Goal: Information Seeking & Learning: Check status

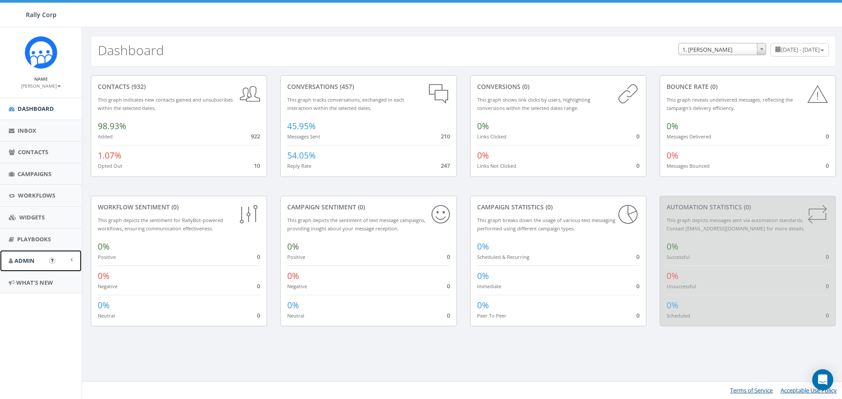
click at [30, 260] on span "Admin" at bounding box center [24, 261] width 20 height 8
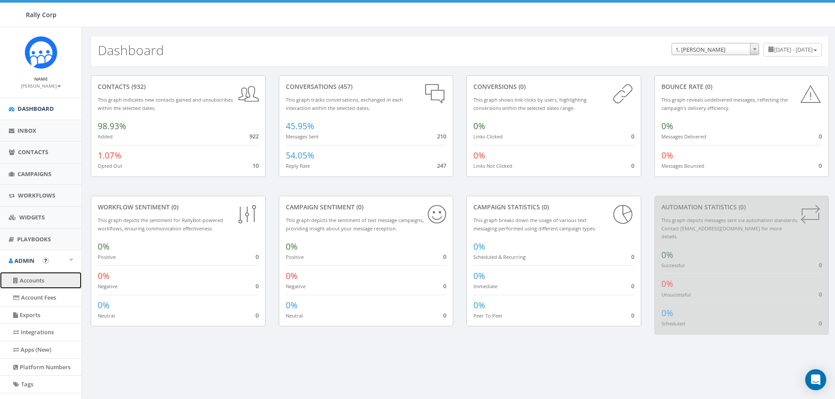
click at [31, 278] on link "Accounts" at bounding box center [41, 280] width 82 height 17
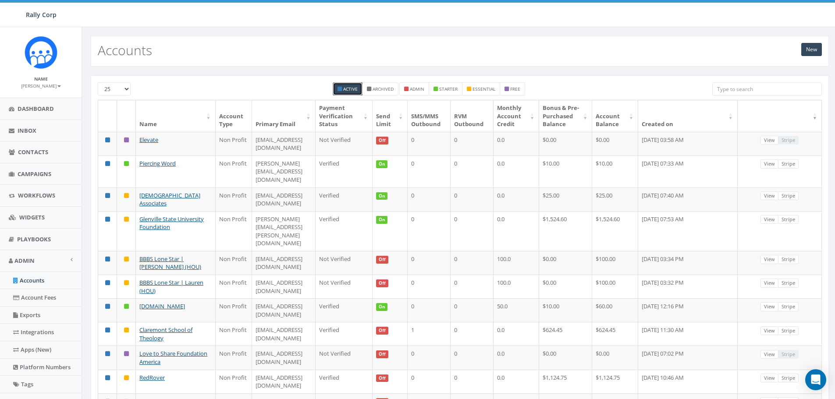
click at [732, 91] on input "search" at bounding box center [767, 88] width 110 height 13
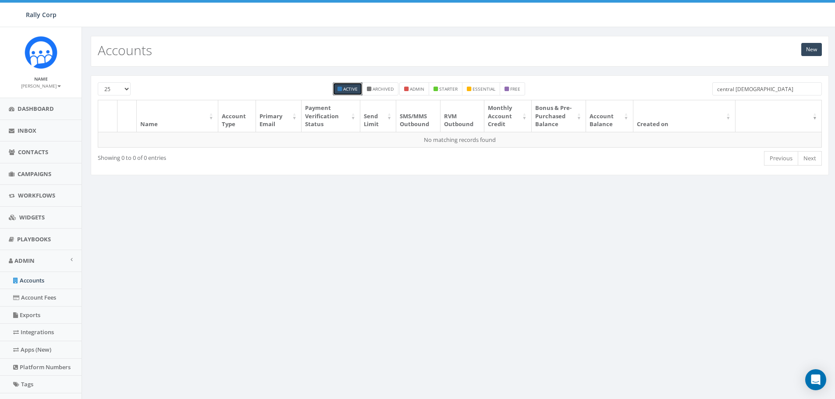
click at [774, 89] on input "central christian" at bounding box center [767, 88] width 110 height 13
drag, startPoint x: 769, startPoint y: 92, endPoint x: 687, endPoint y: 92, distance: 81.5
click at [695, 95] on div "25 50 100 Active Archived admin starter essential free central christian" at bounding box center [459, 91] width 737 height 18
drag, startPoint x: 787, startPoint y: 89, endPoint x: 707, endPoint y: 81, distance: 80.2
click at [711, 84] on div "Central Christian Church" at bounding box center [767, 89] width 123 height 15
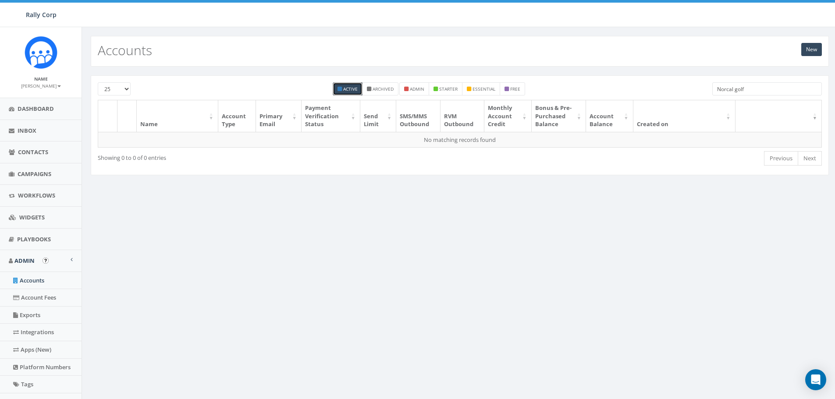
type input "Norcal golf"
click at [40, 280] on link "Accounts" at bounding box center [41, 280] width 82 height 17
drag, startPoint x: 758, startPoint y: 82, endPoint x: 680, endPoint y: 88, distance: 77.3
click at [680, 88] on div "25 50 100 Active Archived admin starter essential free Norcal golf" at bounding box center [459, 91] width 737 height 18
type input "M"
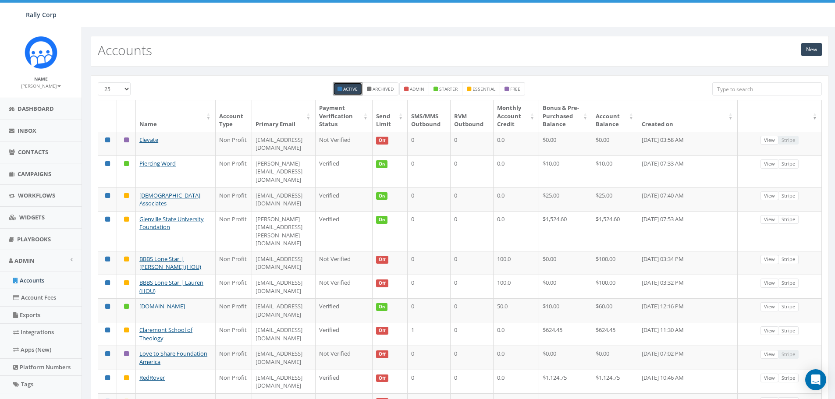
click at [725, 88] on input "search" at bounding box center [767, 88] width 110 height 13
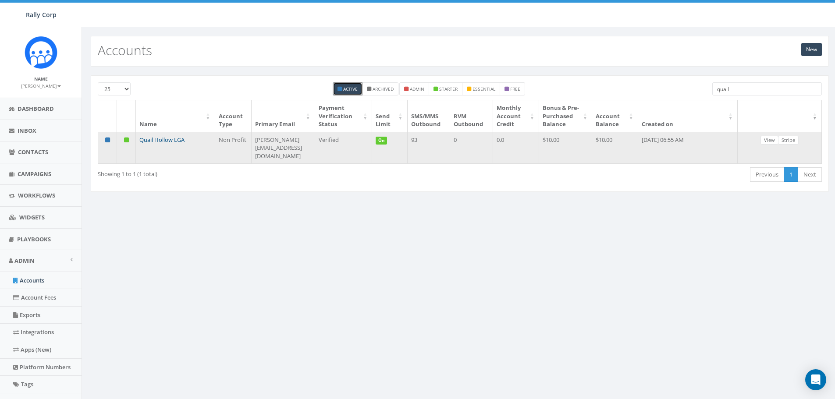
type input "quail"
click at [153, 144] on link "Quail Hollow LGA" at bounding box center [161, 140] width 45 height 8
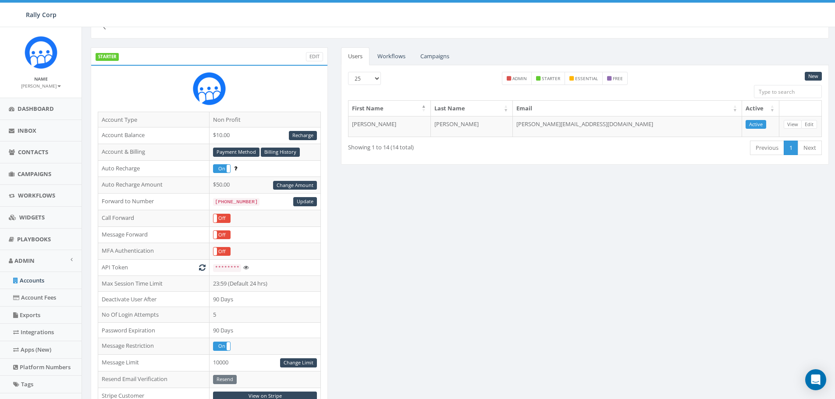
scroll to position [88, 0]
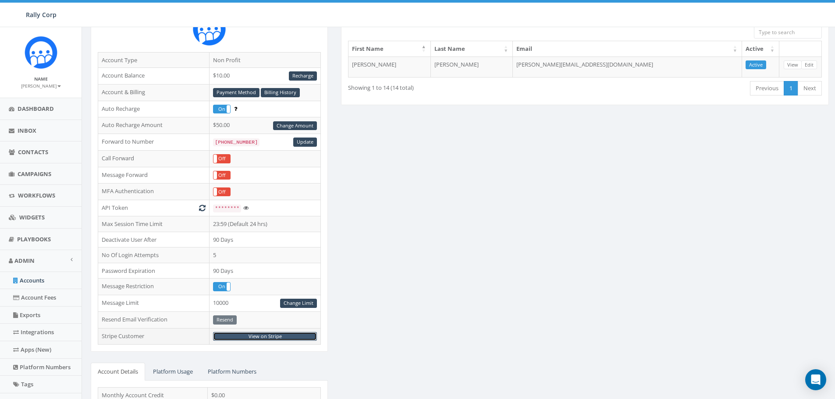
click at [259, 336] on link "View on Stripe" at bounding box center [265, 336] width 104 height 9
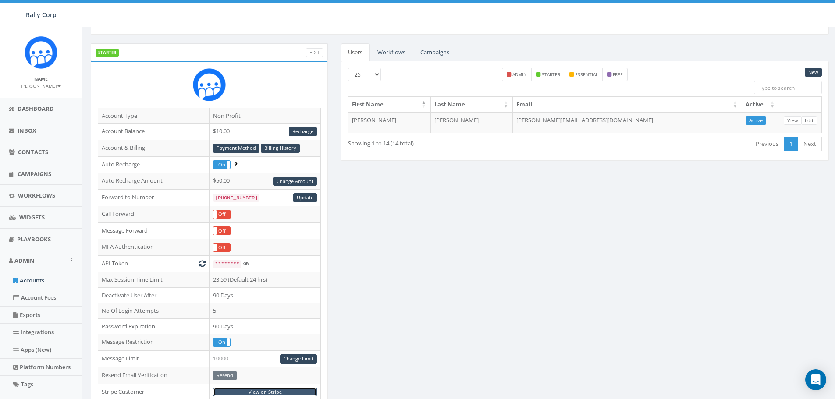
scroll to position [0, 0]
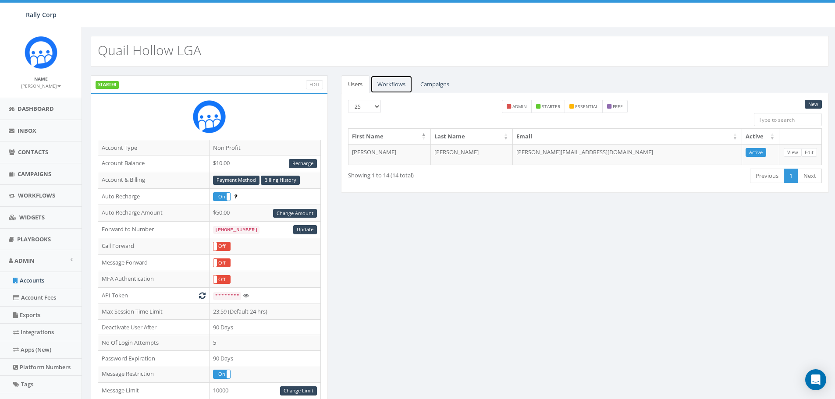
click at [394, 87] on link "Workflows" at bounding box center [391, 84] width 42 height 18
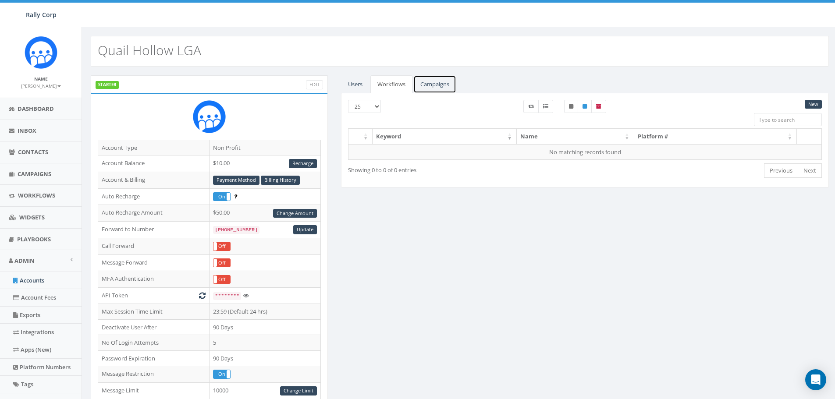
click at [437, 79] on link "Campaigns" at bounding box center [434, 84] width 43 height 18
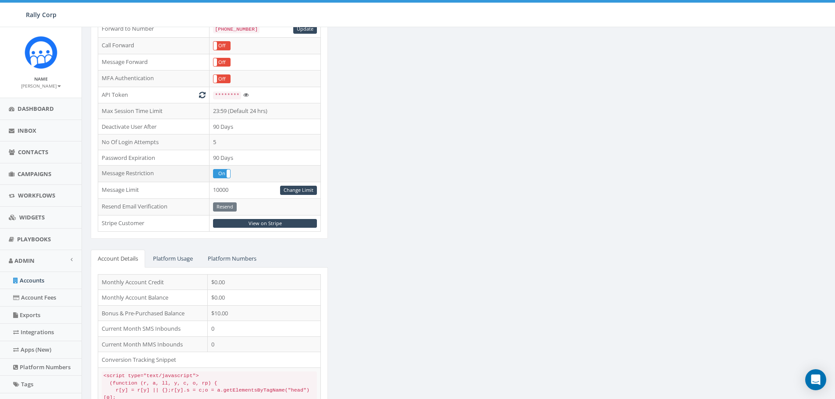
scroll to position [222, 0]
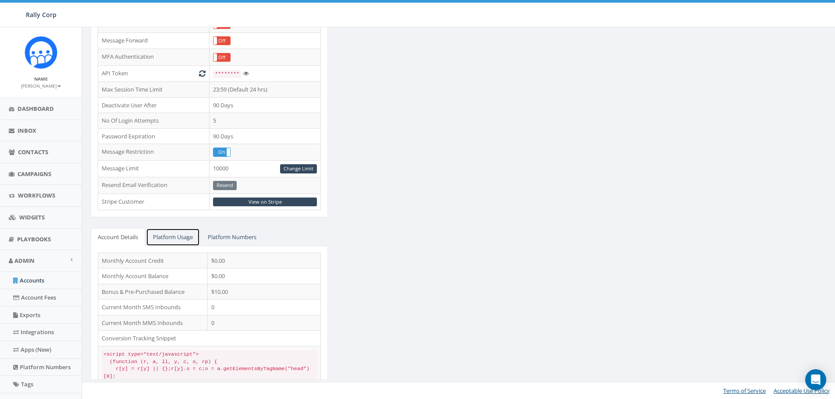
click at [167, 235] on link "Platform Usage" at bounding box center [173, 237] width 54 height 18
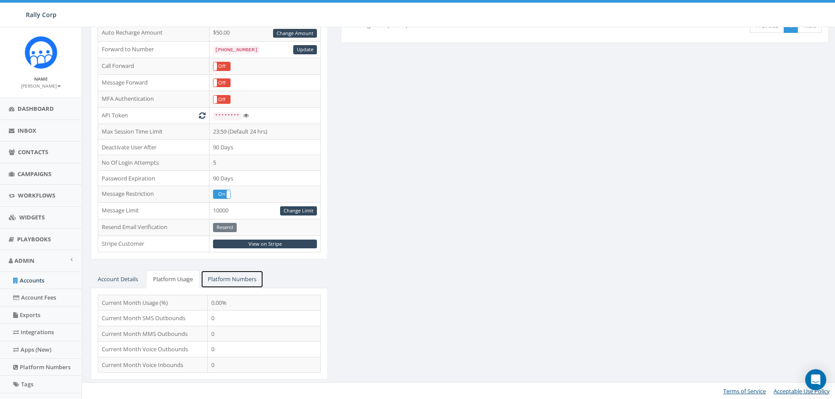
click at [233, 278] on link "Platform Numbers" at bounding box center [232, 279] width 63 height 18
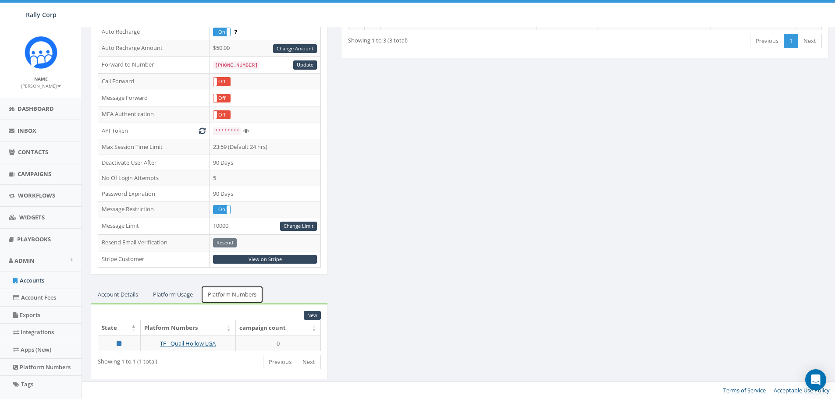
scroll to position [164, 0]
click at [180, 344] on link "TF - Quail Hollow LGA" at bounding box center [188, 344] width 56 height 8
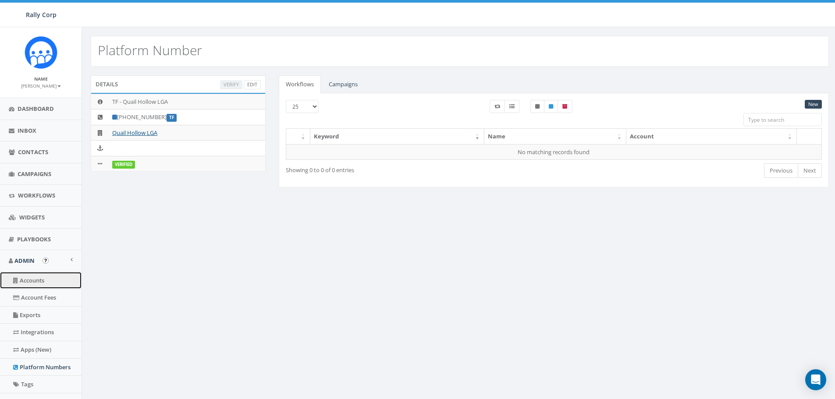
click at [36, 281] on link "Accounts" at bounding box center [41, 280] width 82 height 17
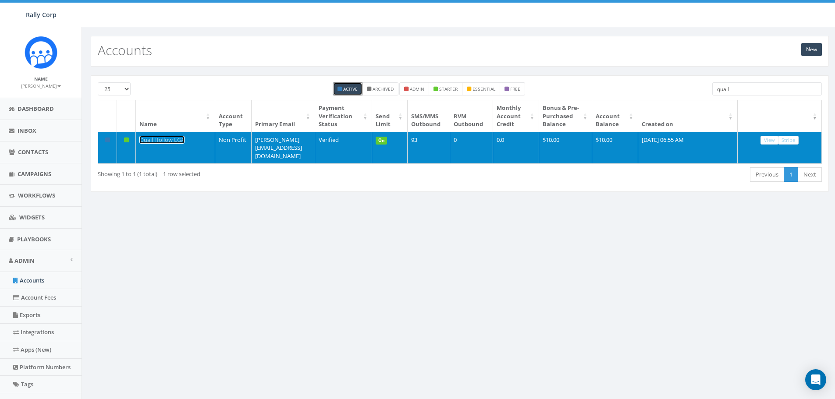
click at [156, 144] on link "Quail Hollow LGA" at bounding box center [161, 140] width 45 height 8
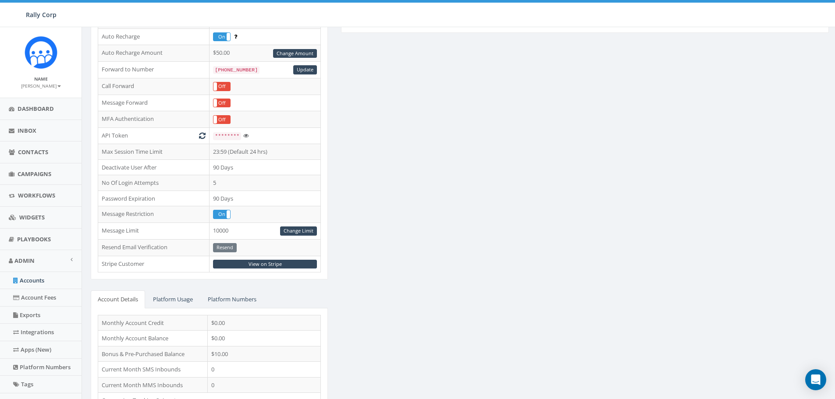
scroll to position [175, 0]
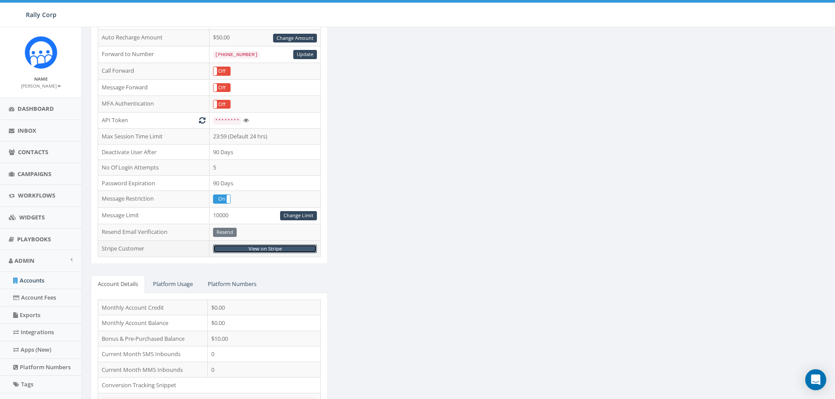
click at [267, 249] on link "View on Stripe" at bounding box center [265, 249] width 104 height 9
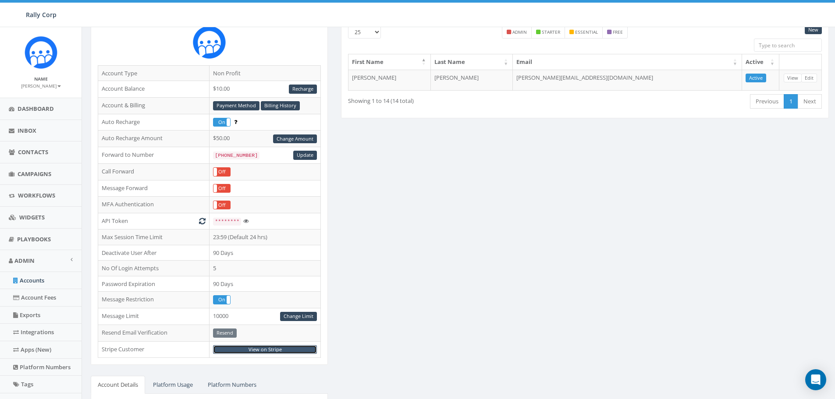
scroll to position [88, 0]
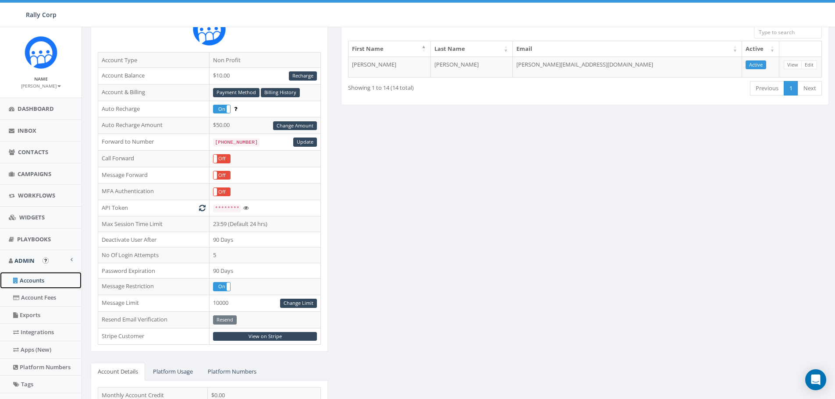
click at [35, 282] on link "Accounts" at bounding box center [41, 280] width 82 height 17
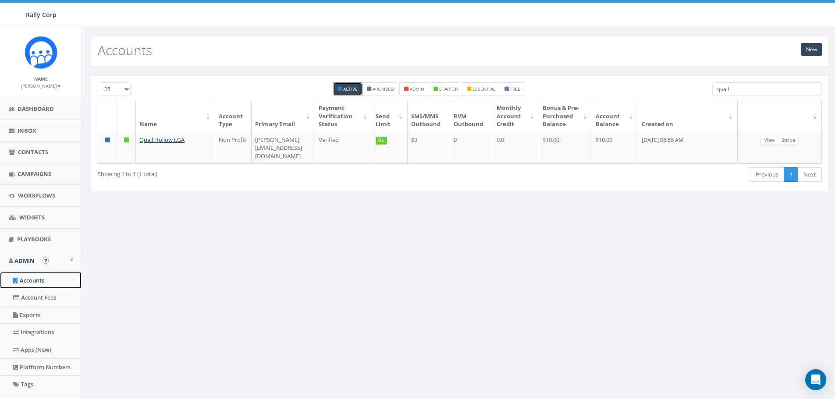
click at [32, 281] on link "Accounts" at bounding box center [41, 280] width 82 height 17
drag, startPoint x: 732, startPoint y: 88, endPoint x: 697, endPoint y: 95, distance: 35.8
click at [698, 95] on div "25 50 100 Active Archived admin starter essential free quail" at bounding box center [459, 91] width 737 height 18
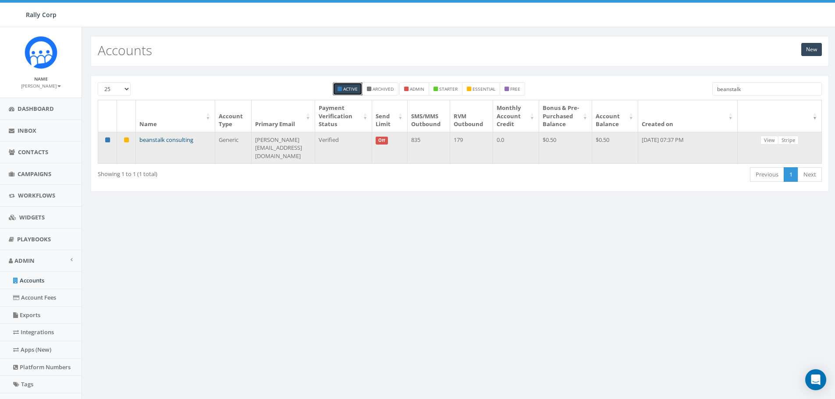
type input "beanstalk"
click at [164, 144] on link "beanstalk consulting" at bounding box center [166, 140] width 54 height 8
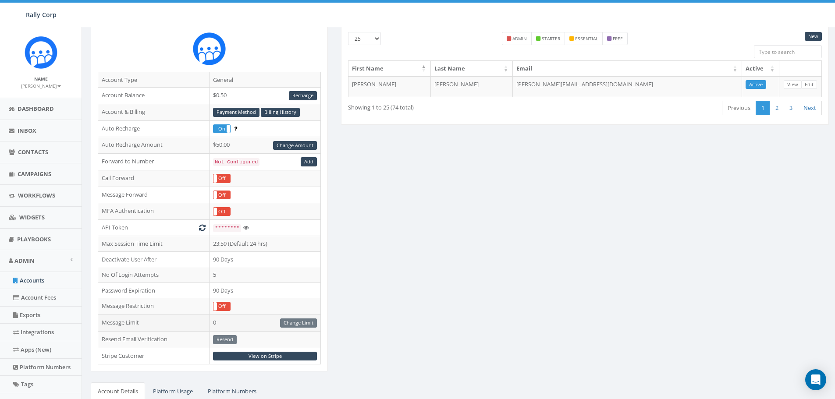
scroll to position [175, 0]
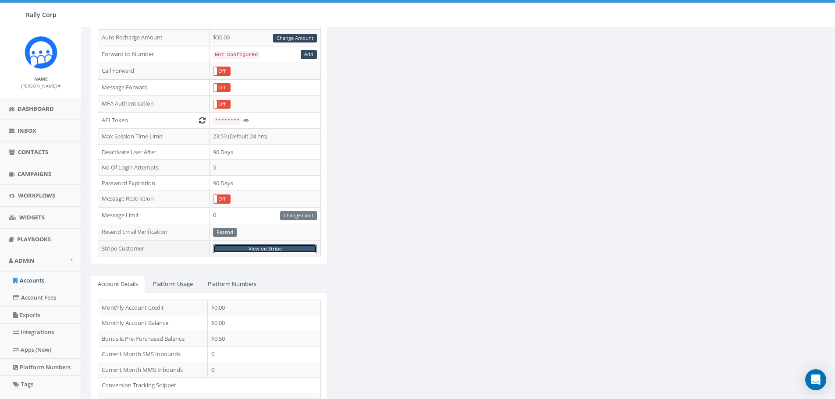
click at [267, 247] on link "View on Stripe" at bounding box center [265, 249] width 104 height 9
click at [40, 282] on link "Accounts" at bounding box center [41, 280] width 82 height 17
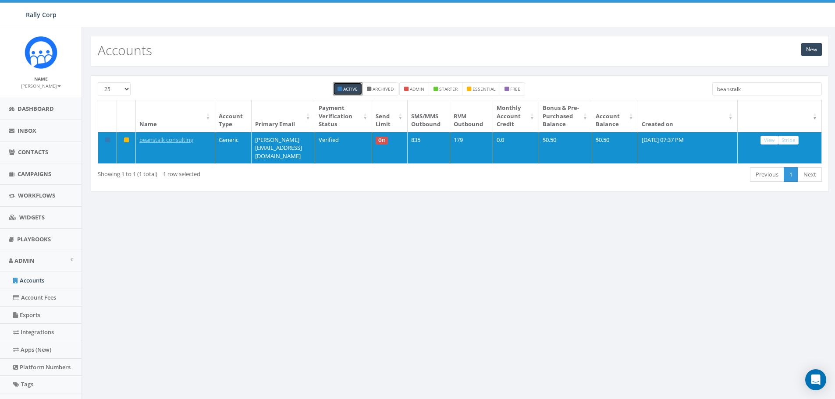
drag, startPoint x: 754, startPoint y: 90, endPoint x: 700, endPoint y: 96, distance: 55.1
click at [700, 96] on div "25 50 100 Active Archived admin starter essential free beanstalk" at bounding box center [459, 91] width 737 height 18
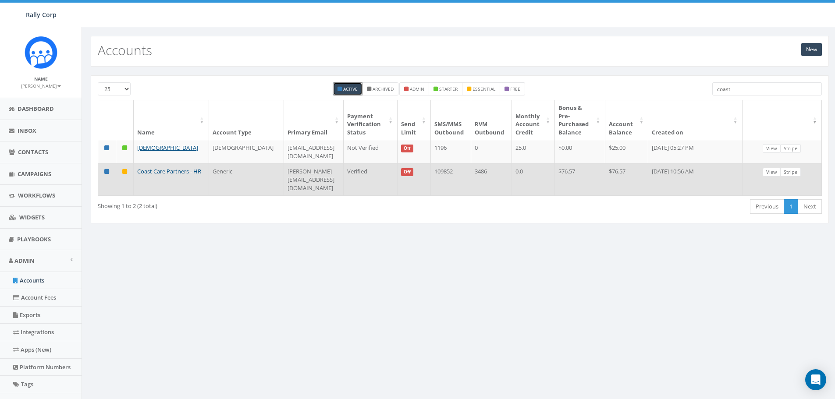
type input "coast"
click at [156, 167] on link "Coast Care Partners - HR" at bounding box center [169, 171] width 64 height 8
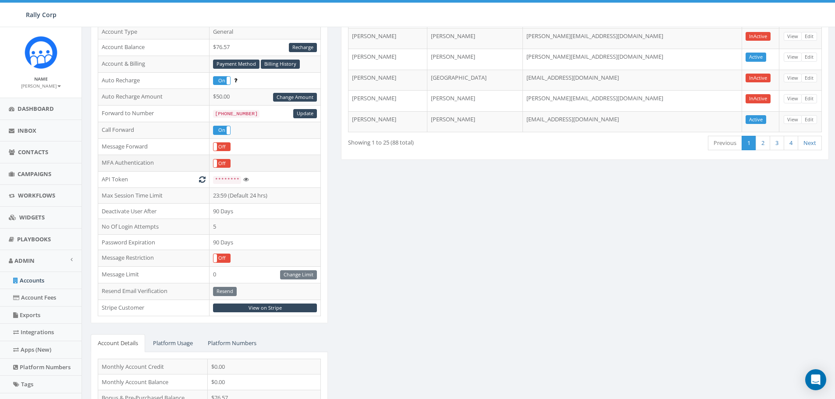
scroll to position [44, 0]
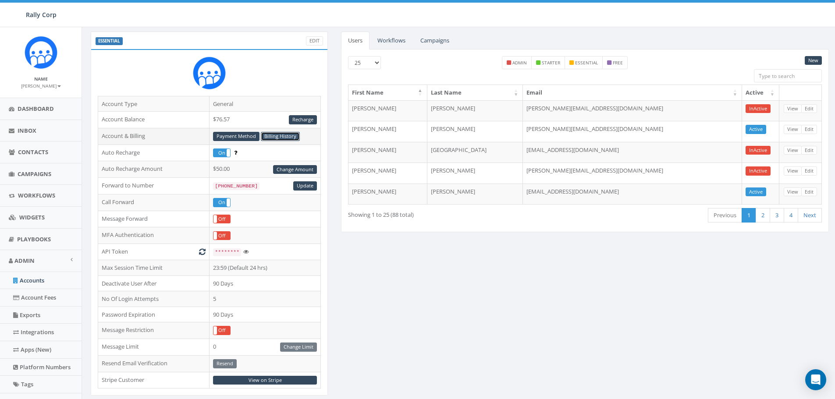
click at [277, 137] on link "Billing History" at bounding box center [280, 136] width 39 height 9
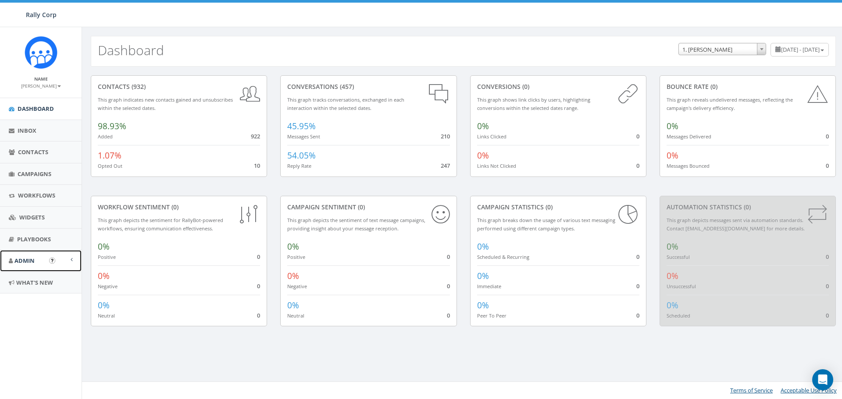
click at [32, 258] on span "Admin" at bounding box center [24, 261] width 20 height 8
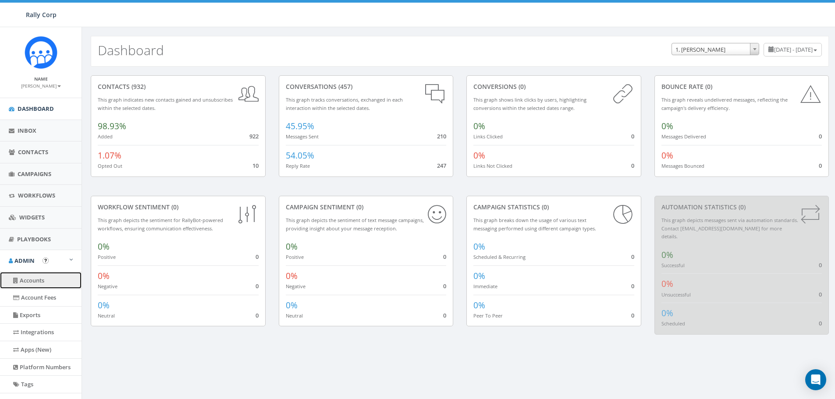
click at [32, 280] on link "Accounts" at bounding box center [41, 280] width 82 height 17
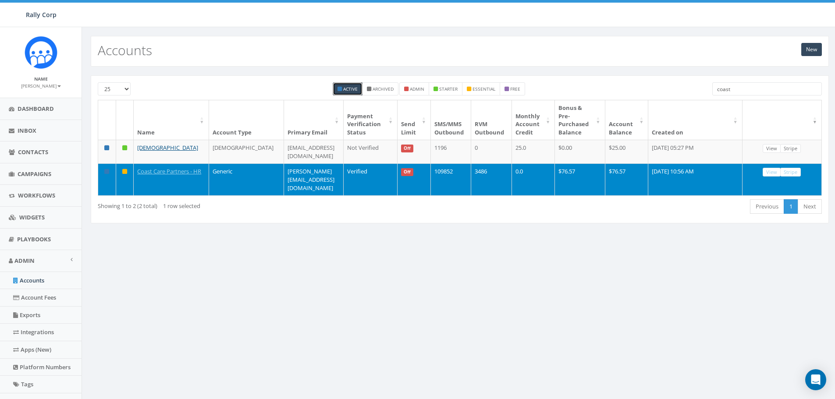
drag, startPoint x: 744, startPoint y: 89, endPoint x: 690, endPoint y: 93, distance: 53.7
click at [693, 93] on div "25 50 100 Active Archived admin starter essential free coast" at bounding box center [459, 91] width 737 height 18
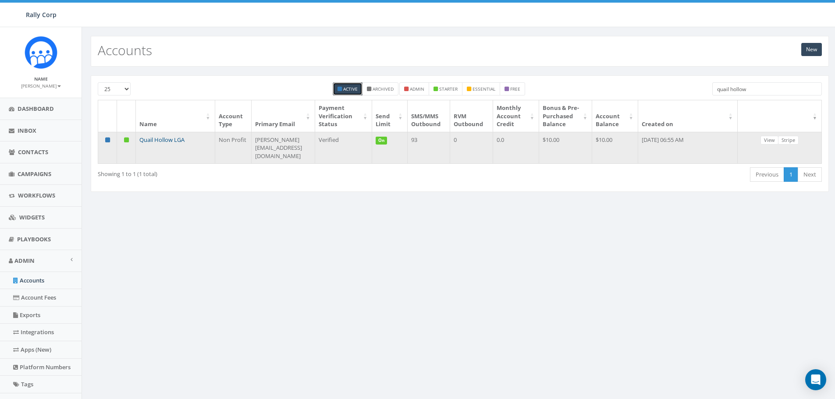
type input "quail hollow"
click at [155, 144] on link "Quail Hollow LGA" at bounding box center [161, 140] width 45 height 8
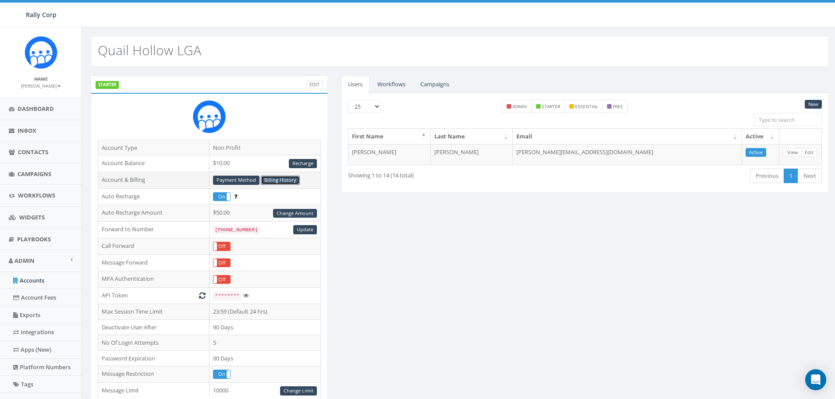
click at [281, 180] on link "Billing History" at bounding box center [280, 180] width 39 height 9
click at [57, 86] on b at bounding box center [59, 86] width 4 height 2
click at [35, 110] on link "Sign Out" at bounding box center [43, 110] width 69 height 11
